Goal: Navigation & Orientation: Find specific page/section

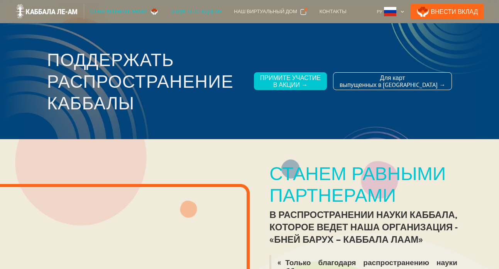
click at [174, 10] on div "«Видеть сердцем»" at bounding box center [196, 12] width 51 height 8
click at [183, 12] on div "«Видеть сердцем»" at bounding box center [196, 12] width 51 height 8
click at [116, 11] on div "Станем партнерами" at bounding box center [118, 12] width 56 height 8
click at [249, 9] on div "Наш виртуальный дом" at bounding box center [265, 12] width 63 height 8
